Goal: Transaction & Acquisition: Book appointment/travel/reservation

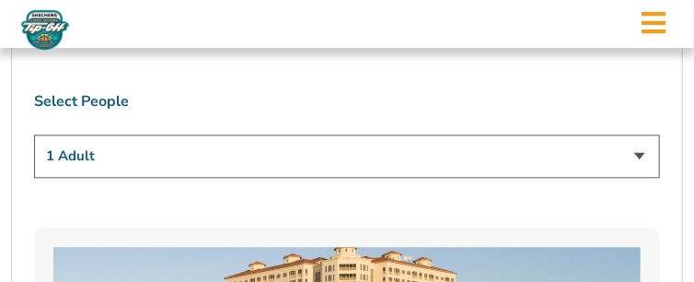
scroll to position [1099, 0]
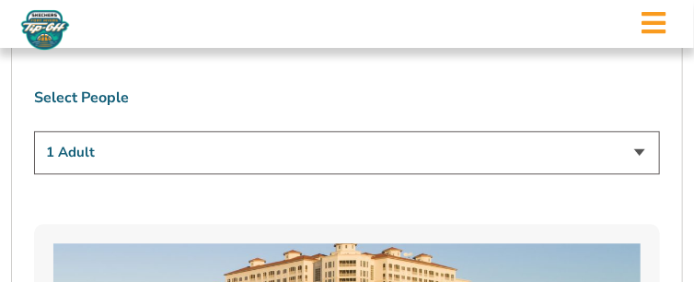
click at [637, 131] on select "1 Adult 2 Adults 3 Adults 4 Adults 2 Adults + 1 Child 2 Adults + 2 Children 2 A…" at bounding box center [347, 152] width 626 height 43
click at [34, 131] on select "1 Adult 2 Adults 3 Adults 4 Adults 2 Adults + 1 Child 2 Adults + 2 Children 2 A…" at bounding box center [347, 152] width 626 height 43
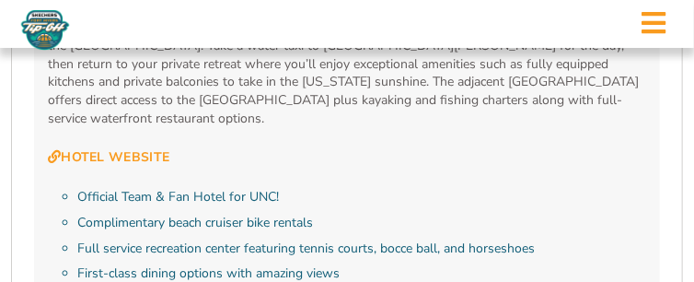
scroll to position [1964, 0]
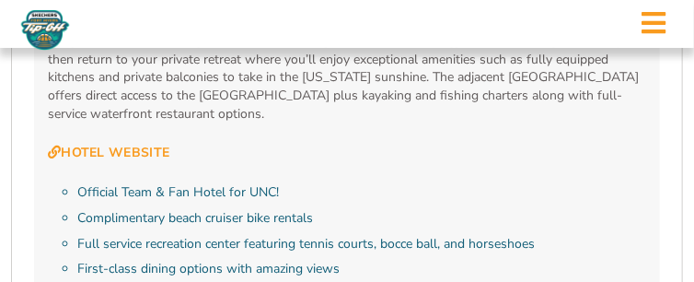
click at [77, 183] on li "Official Team & Fan Hotel for UNC!" at bounding box center [361, 192] width 569 height 18
click at [97, 183] on li "Official Team & Fan Hotel for UNC!" at bounding box center [361, 192] width 569 height 18
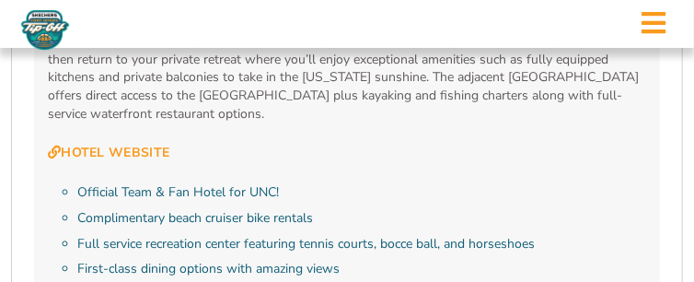
click at [279, 183] on li "Official Team & Fan Hotel for UNC!" at bounding box center [361, 192] width 569 height 18
click at [77, 183] on li "Official Team & Fan Hotel for UNC!" at bounding box center [361, 192] width 569 height 18
click at [104, 145] on link "Hotel Website" at bounding box center [109, 153] width 122 height 17
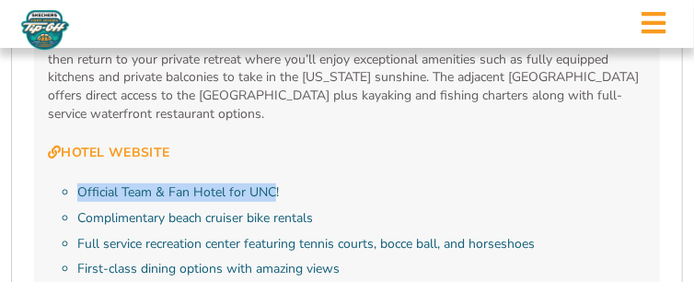
drag, startPoint x: 273, startPoint y: 144, endPoint x: 129, endPoint y: 122, distance: 146.1
click at [129, 122] on div "The Westin Cape Coral Resort at Marina Village is the Official North Carolina T…" at bounding box center [347, 111] width 598 height 347
click at [132, 145] on link "Hotel Website" at bounding box center [109, 153] width 122 height 17
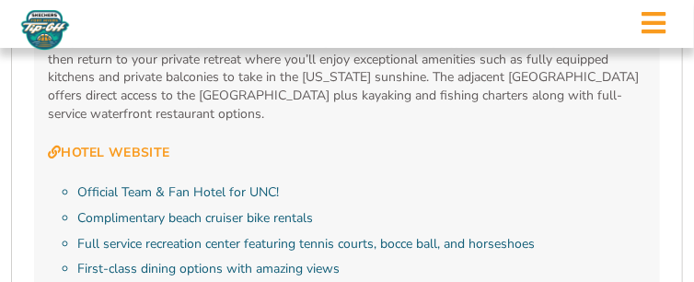
click at [308, 183] on li "Official Team & Fan Hotel for UNC!" at bounding box center [361, 192] width 569 height 18
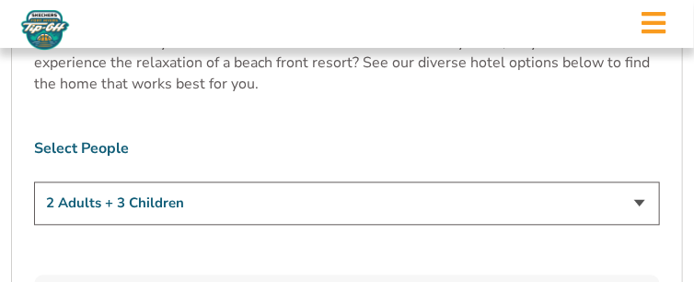
scroll to position [1085, 0]
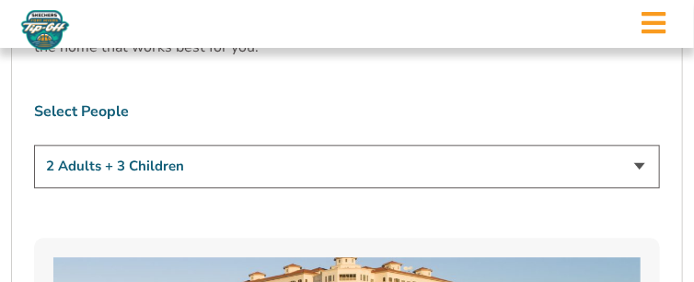
click at [641, 145] on select "1 Adult 2 Adults 3 Adults 4 Adults 2 Adults + 1 Child 2 Adults + 2 Children 2 A…" at bounding box center [347, 166] width 626 height 43
click at [34, 145] on select "1 Adult 2 Adults 3 Adults 4 Adults 2 Adults + 1 Child 2 Adults + 2 Children 2 A…" at bounding box center [347, 166] width 626 height 43
select select "1 Adult"
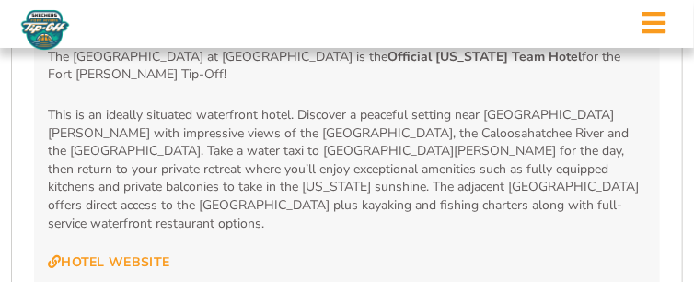
scroll to position [1891, 0]
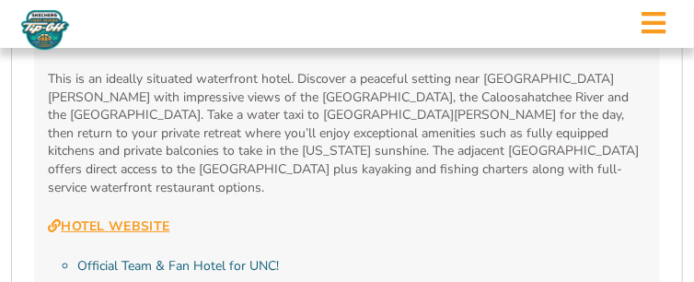
click at [127, 218] on link "Hotel Website" at bounding box center [109, 226] width 122 height 17
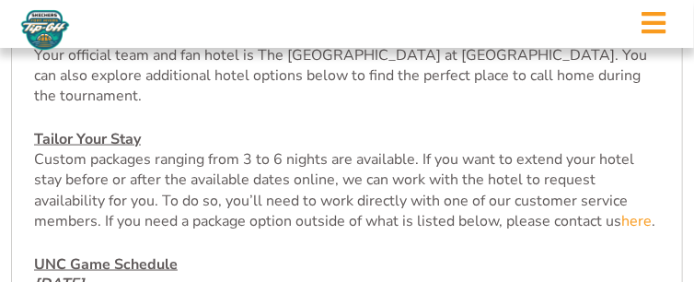
scroll to position [659, 0]
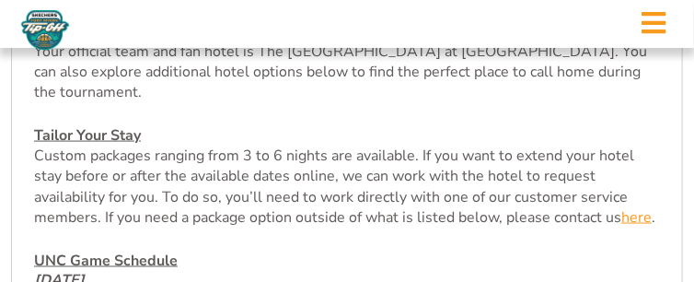
click at [628, 207] on link "here" at bounding box center [636, 217] width 30 height 20
click at [633, 207] on link "here" at bounding box center [636, 217] width 30 height 20
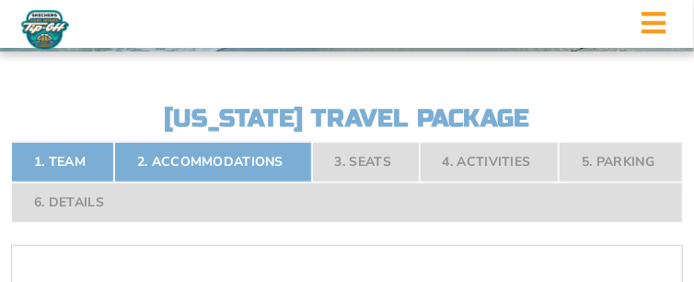
scroll to position [256, 0]
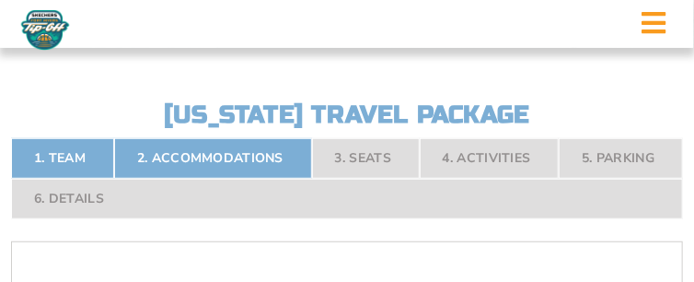
click at [370, 148] on nav "1. Team 2. Accommodations 3. Seats 4. Activities 5. Parking 6. Details" at bounding box center [347, 178] width 672 height 81
click at [367, 152] on nav "1. Team 2. Accommodations 3. Seats 4. Activities 5. Parking 6. Details" at bounding box center [347, 178] width 672 height 81
click at [362, 152] on nav "1. Team 2. Accommodations 3. Seats 4. Activities 5. Parking 6. Details" at bounding box center [347, 178] width 672 height 81
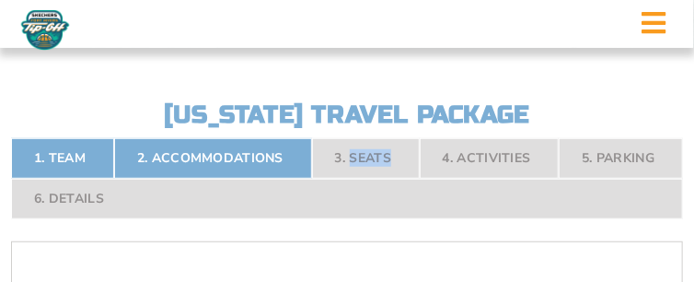
click at [368, 152] on nav "1. Team 2. Accommodations 3. Seats 4. Activities 5. Parking 6. Details" at bounding box center [347, 178] width 672 height 81
click at [545, 111] on h2 "[US_STATE] Travel Package" at bounding box center [347, 115] width 405 height 24
click at [480, 152] on nav "1. Team 2. Accommodations 3. Seats 4. Activities 5. Parking 6. Details" at bounding box center [347, 178] width 672 height 81
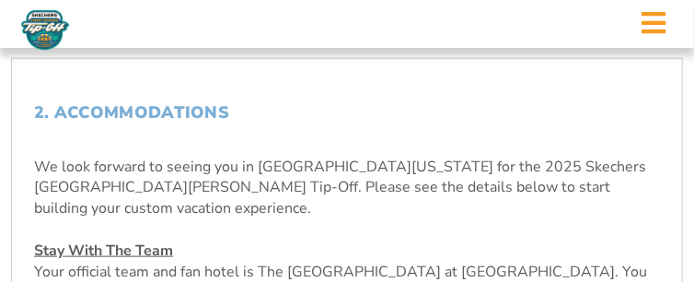
scroll to position [476, 0]
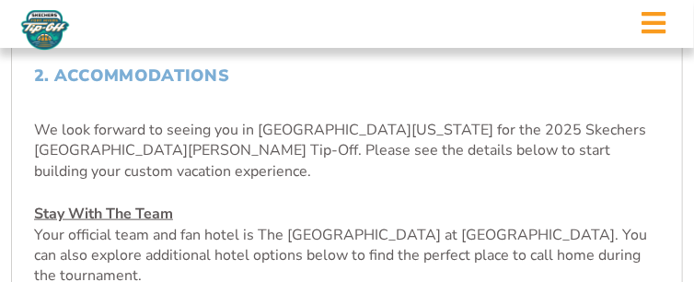
click at [116, 203] on u "Stay With The Team" at bounding box center [103, 213] width 139 height 20
click at [215, 203] on p "Stay With The Team Your official team and fan hotel is The [GEOGRAPHIC_DATA] at…" at bounding box center [347, 244] width 626 height 83
click at [129, 203] on u "Stay With The Team" at bounding box center [103, 213] width 139 height 20
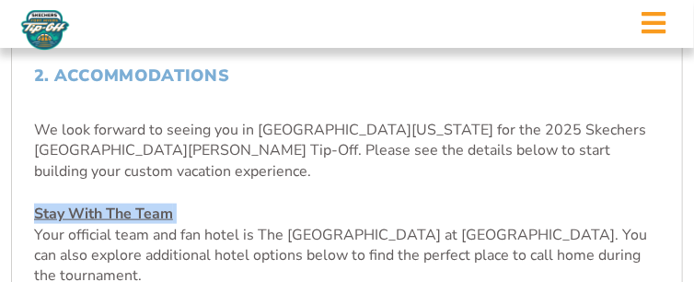
click at [129, 203] on u "Stay With The Team" at bounding box center [103, 213] width 139 height 20
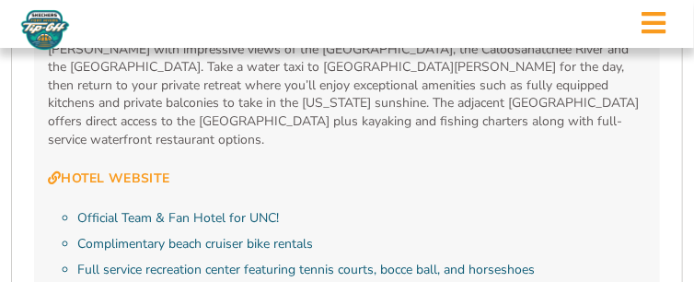
scroll to position [1941, 0]
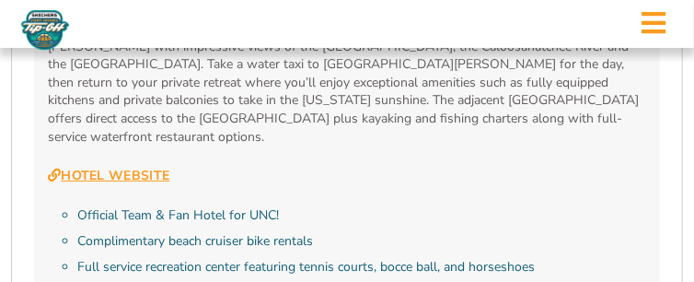
click at [90, 168] on link "Hotel Website" at bounding box center [109, 176] width 122 height 17
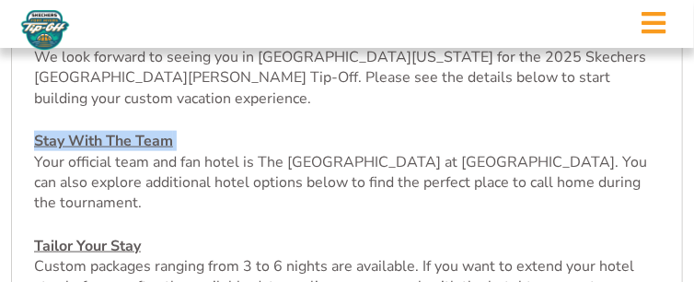
scroll to position [550, 0]
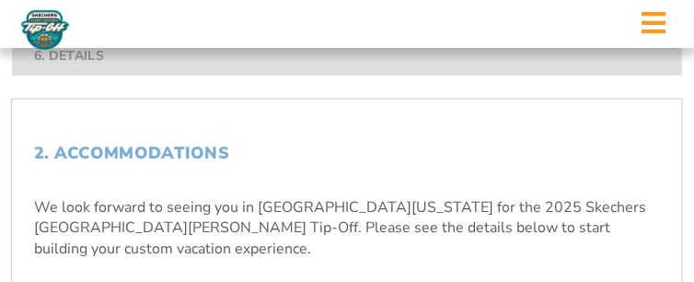
scroll to position [402, 0]
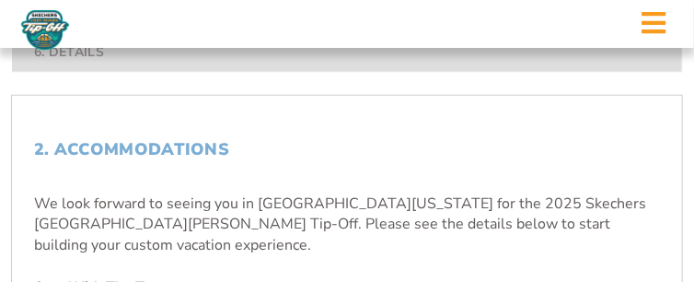
click at [92, 277] on u "Stay With The Team" at bounding box center [103, 287] width 139 height 20
click at [116, 277] on u "Stay With The Team" at bounding box center [103, 287] width 139 height 20
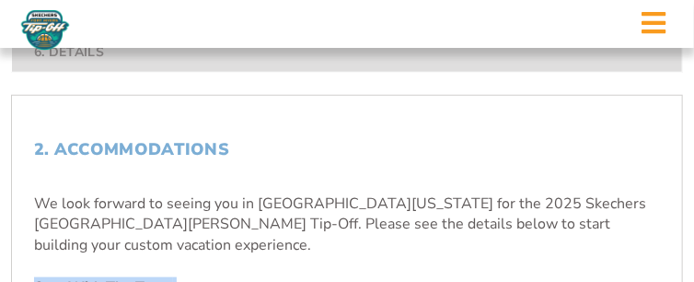
click at [116, 277] on u "Stay With The Team" at bounding box center [103, 287] width 139 height 20
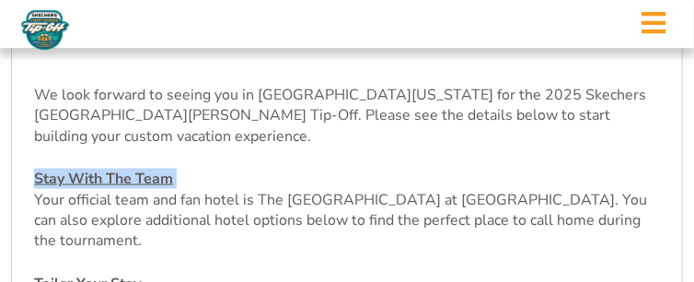
scroll to position [513, 0]
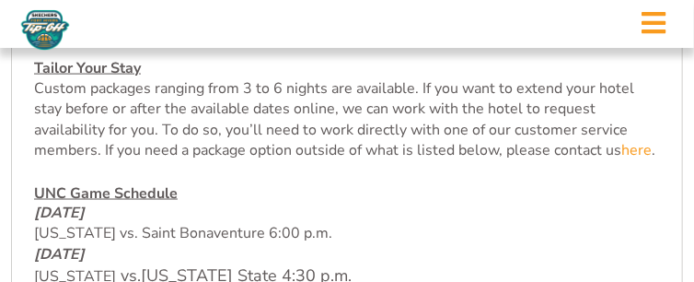
scroll to position [733, 0]
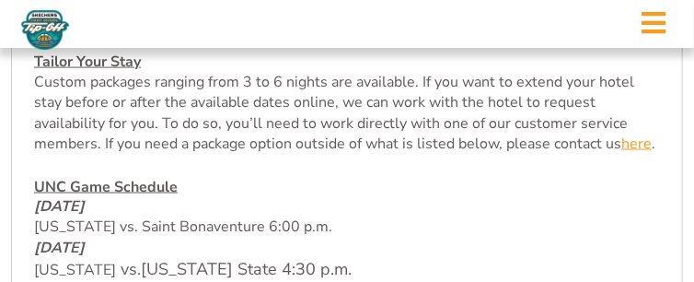
click at [636, 133] on link "here" at bounding box center [636, 143] width 30 height 20
click at [641, 133] on link "here" at bounding box center [636, 143] width 30 height 20
click at [343, 122] on p "Tailor Your Stay Custom packages ranging from 3 to 6 nights are available. If y…" at bounding box center [347, 103] width 626 height 103
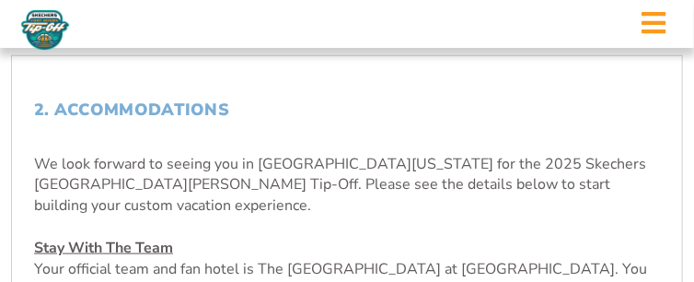
scroll to position [439, 0]
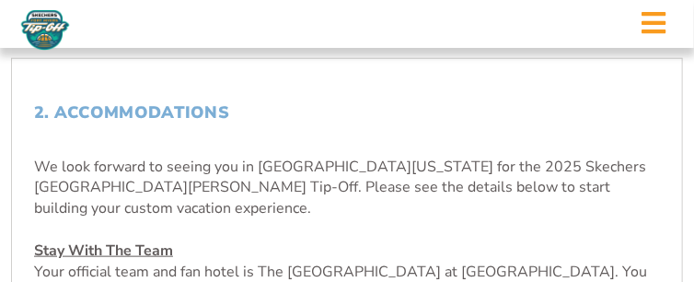
click at [92, 240] on u "Stay With The Team" at bounding box center [103, 250] width 139 height 20
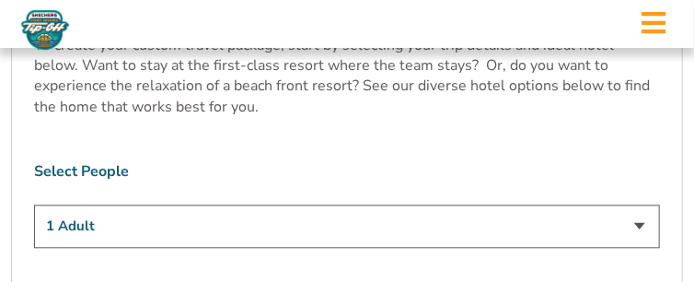
scroll to position [1062, 0]
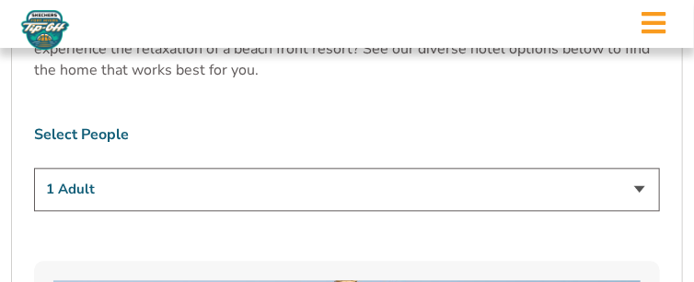
click at [638, 168] on select "1 Adult 2 Adults 3 Adults 4 Adults 2 Adults + 1 Child 2 Adults + 2 Children 2 A…" at bounding box center [347, 189] width 626 height 43
select select "2 Adults"
click at [34, 168] on select "1 Adult 2 Adults 3 Adults 4 Adults 2 Adults + 1 Child 2 Adults + 2 Children 2 A…" at bounding box center [347, 189] width 626 height 43
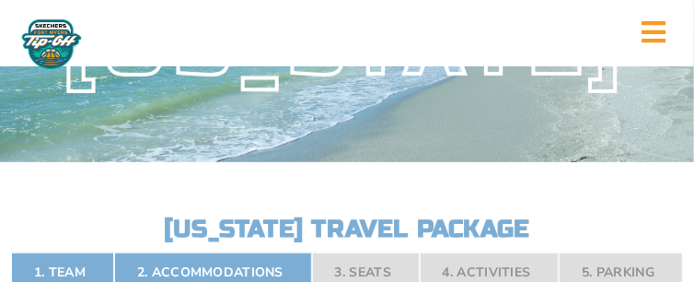
scroll to position [0, 0]
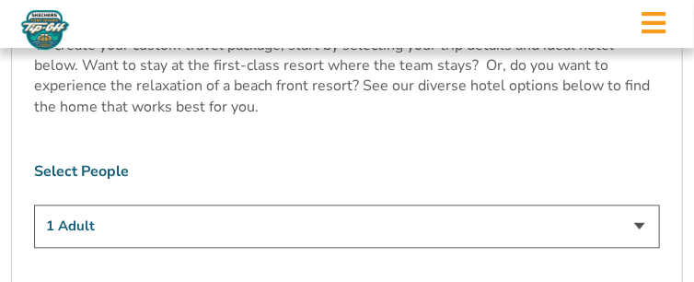
scroll to position [1062, 0]
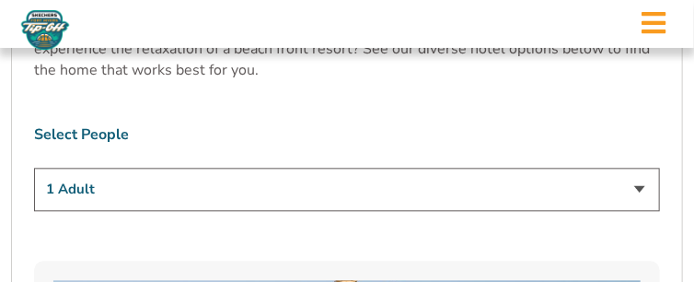
click at [641, 168] on select "1 Adult 2 Adults 3 Adults 4 Adults 2 Adults + 1 Child 2 Adults + 2 Children 2 A…" at bounding box center [347, 189] width 626 height 43
select select "2 Adults"
click at [34, 168] on select "1 Adult 2 Adults 3 Adults 4 Adults 2 Adults + 1 Child 2 Adults + 2 Children 2 A…" at bounding box center [347, 189] width 626 height 43
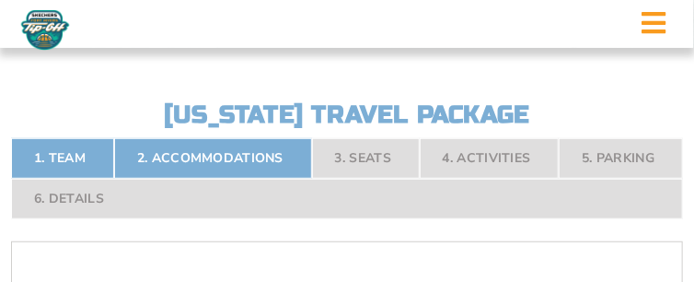
scroll to position [219, 0]
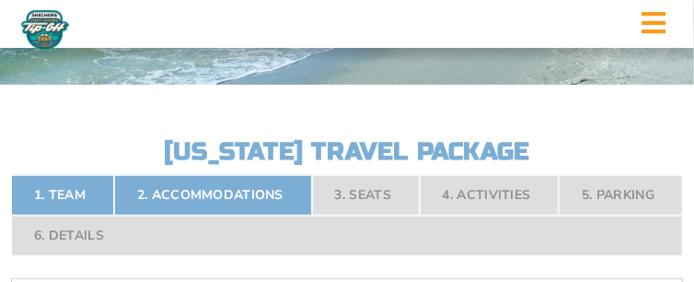
drag, startPoint x: 368, startPoint y: 184, endPoint x: 348, endPoint y: 192, distance: 21.9
click at [348, 192] on nav "1. Team 2. Accommodations 3. Seats 4. Activities 5. Parking 6. Details" at bounding box center [347, 215] width 672 height 81
click at [62, 233] on nav "1. Team 2. Accommodations 3. Seats 4. Activities 5. Parking 6. Details" at bounding box center [347, 215] width 672 height 81
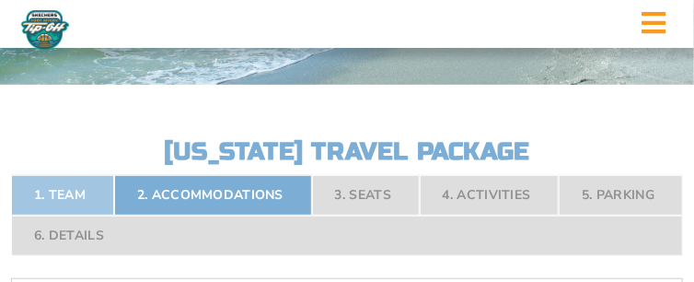
click at [73, 194] on link "1. Team" at bounding box center [62, 195] width 103 height 41
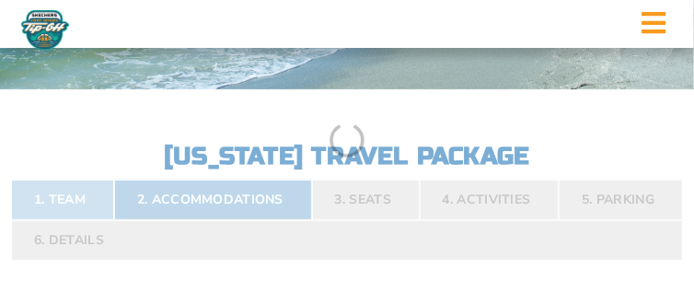
scroll to position [202, 0]
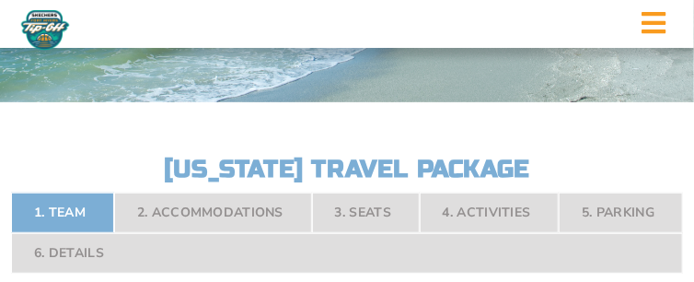
click at [75, 203] on nav "1. Team 2. Accommodations 3. Seats 4. Activities 5. Parking 6. Details" at bounding box center [347, 232] width 672 height 81
click at [196, 202] on nav "1. Team 2. Accommodations 3. Seats 4. Activities 5. Parking 6. Details" at bounding box center [347, 232] width 672 height 81
drag, startPoint x: 196, startPoint y: 202, endPoint x: 96, endPoint y: 161, distance: 108.2
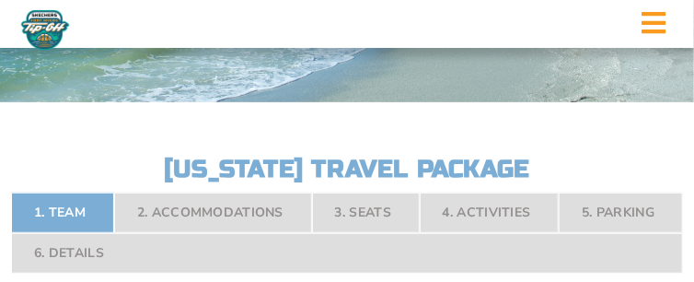
click at [96, 161] on div "North Carolina North Carolina Travel Package" at bounding box center [347, 26] width 694 height 309
click at [335, 157] on h2 "[US_STATE] Travel Package" at bounding box center [347, 169] width 405 height 24
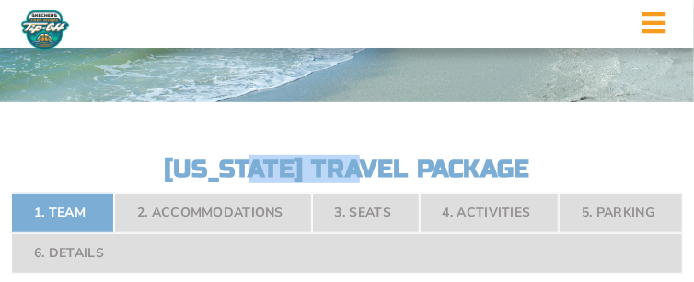
click at [335, 157] on h2 "[US_STATE] Travel Package" at bounding box center [347, 169] width 405 height 24
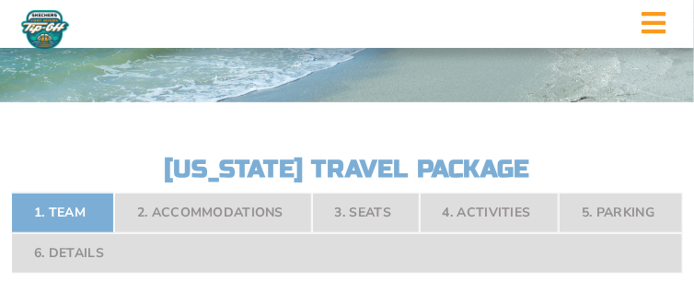
click at [426, 157] on h2 "[US_STATE] Travel Package" at bounding box center [347, 169] width 405 height 24
click at [204, 207] on nav "1. Team 2. Accommodations 3. Seats 4. Activities 5. Parking 6. Details" at bounding box center [347, 232] width 672 height 81
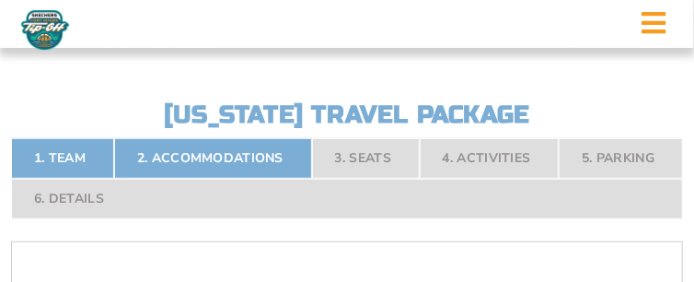
scroll to position [219, 0]
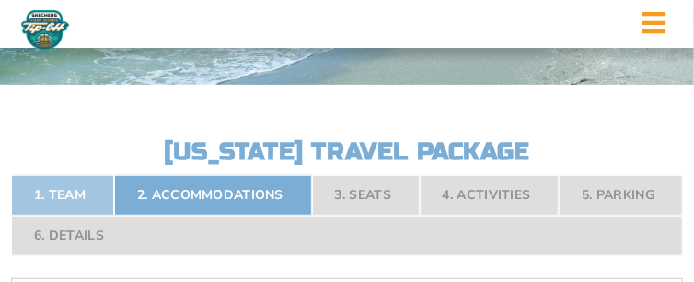
click at [53, 182] on link "1. Team" at bounding box center [62, 195] width 103 height 41
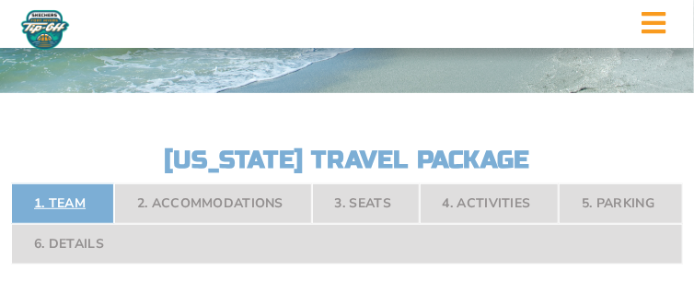
scroll to position [202, 0]
